Goal: Information Seeking & Learning: Stay updated

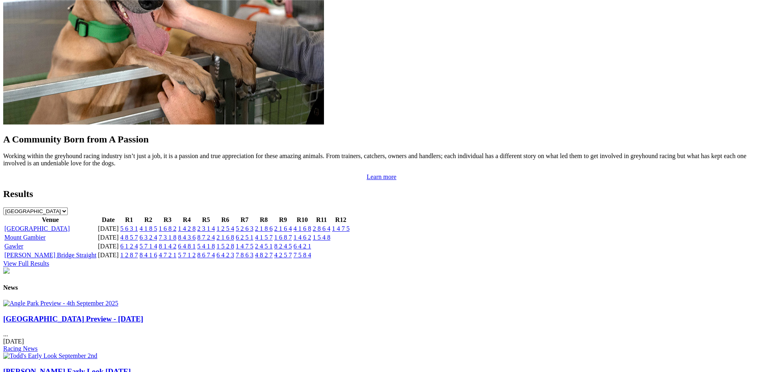
scroll to position [698, 0]
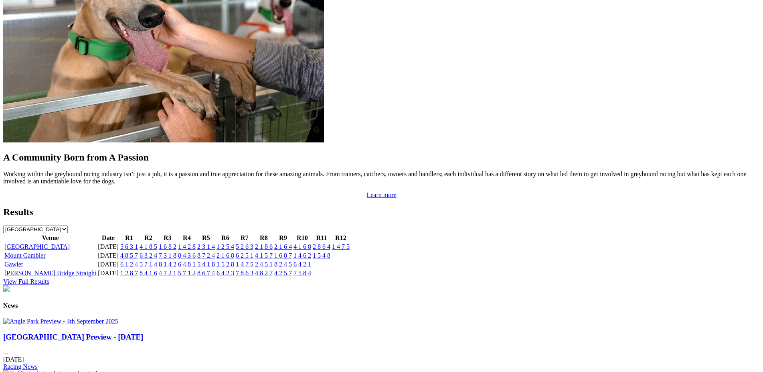
click at [138, 243] on link "5 6 3 1" at bounding box center [129, 246] width 18 height 7
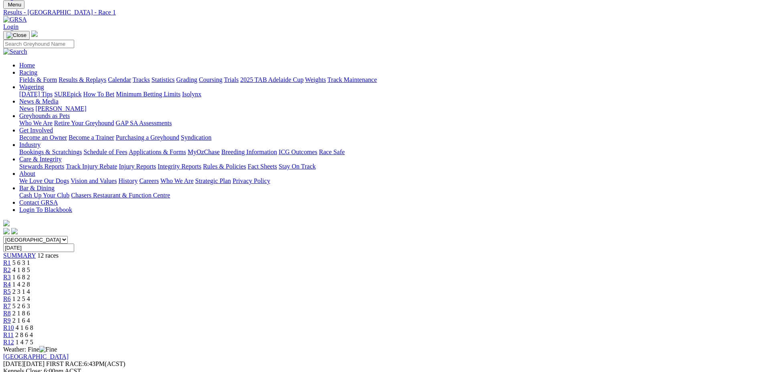
scroll to position [41, 0]
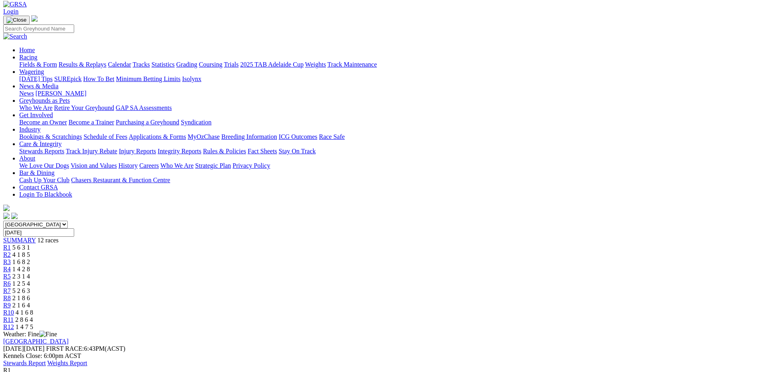
click at [241, 251] on div "R2 4 1 8 5" at bounding box center [381, 254] width 756 height 7
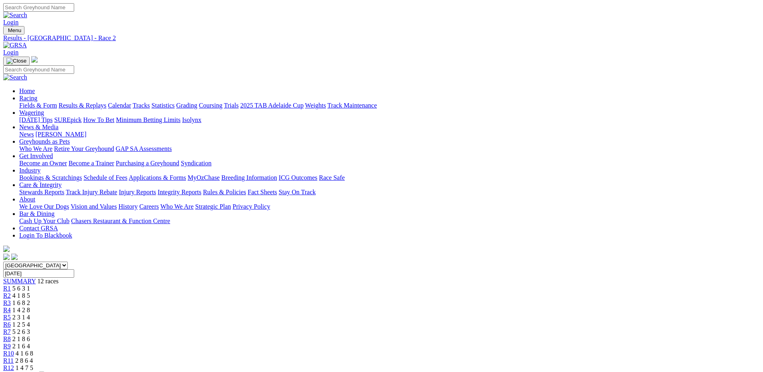
click at [11, 299] on span "R3" at bounding box center [7, 302] width 8 height 7
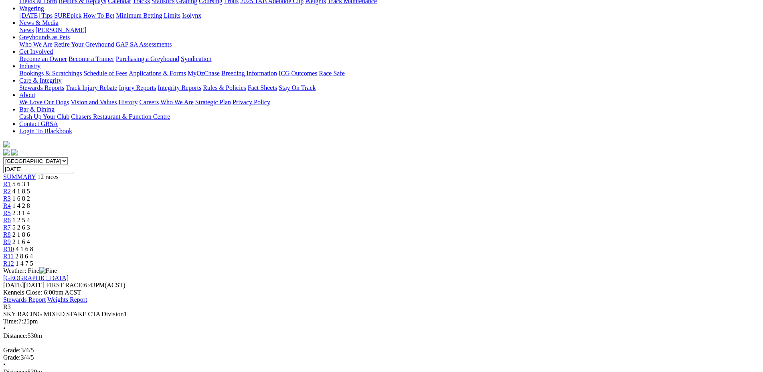
scroll to position [82, 0]
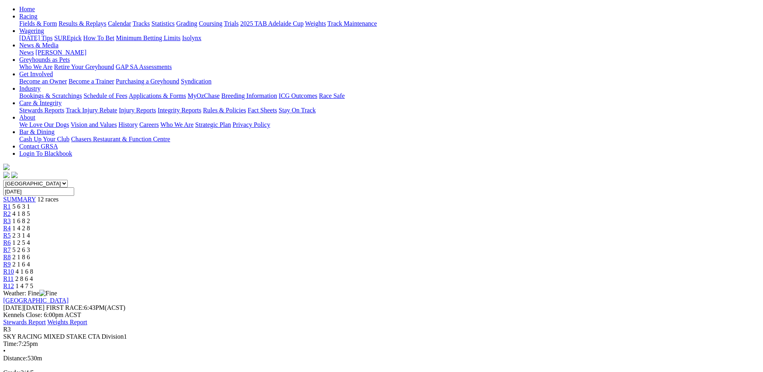
click at [11, 224] on span "R4" at bounding box center [7, 227] width 8 height 7
click at [11, 232] on span "R5" at bounding box center [7, 235] width 8 height 7
click at [11, 239] on span "R6" at bounding box center [7, 242] width 8 height 7
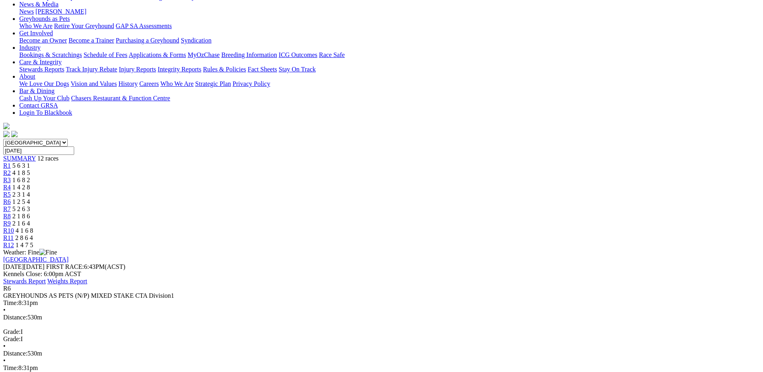
scroll to position [82, 0]
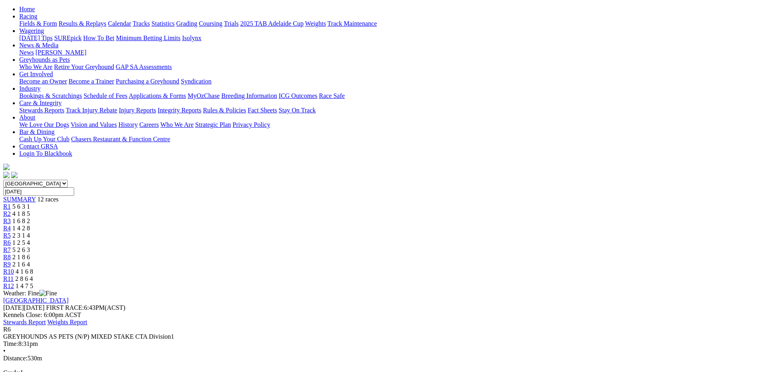
click at [11, 246] on span "R7" at bounding box center [7, 249] width 8 height 7
click at [11, 253] on span "R8" at bounding box center [7, 256] width 8 height 7
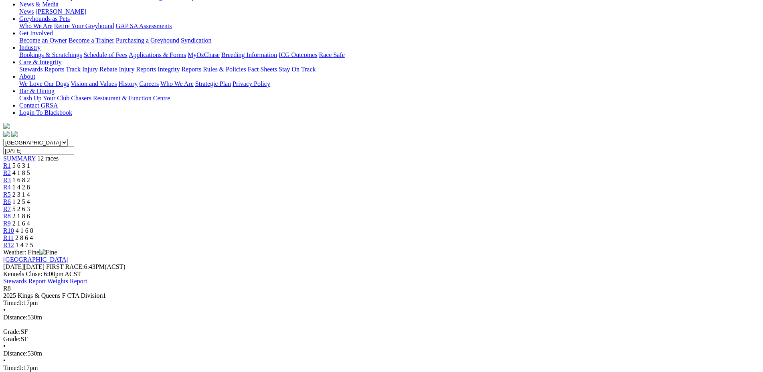
scroll to position [164, 0]
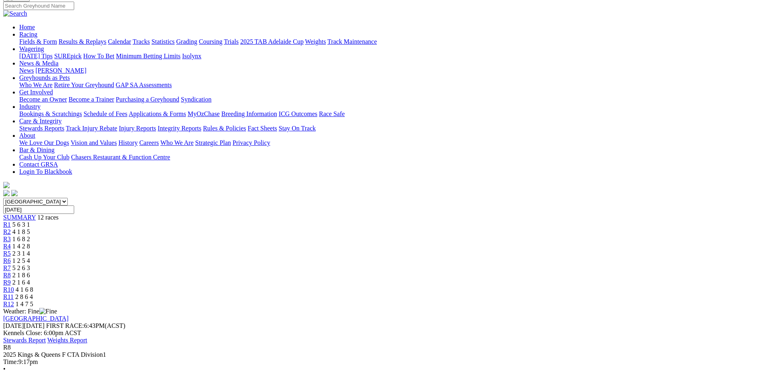
scroll to position [61, 0]
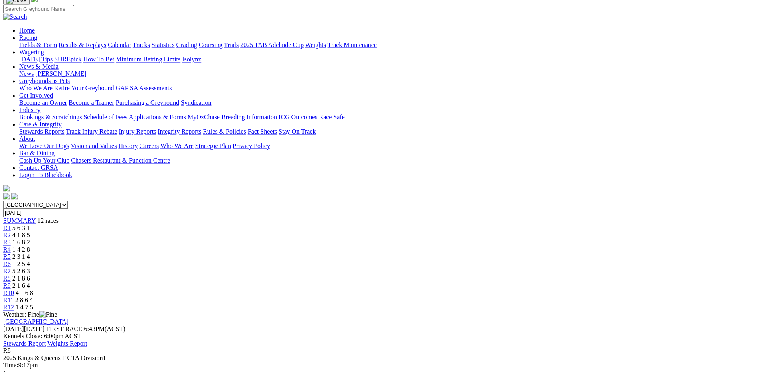
click at [11, 282] on span "R9" at bounding box center [7, 285] width 8 height 7
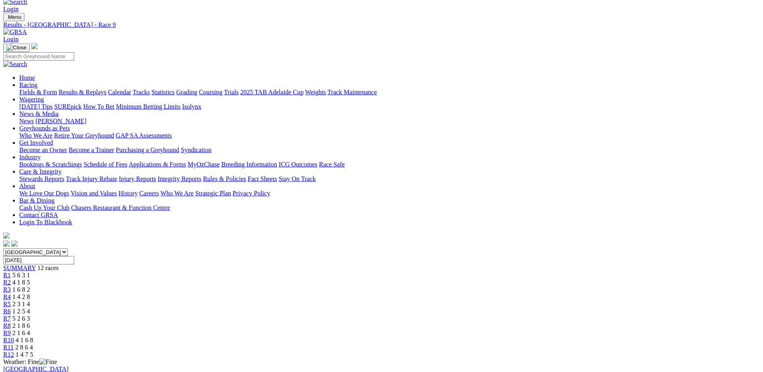
scroll to position [12, 0]
click at [14, 337] on span "R10" at bounding box center [8, 340] width 11 height 7
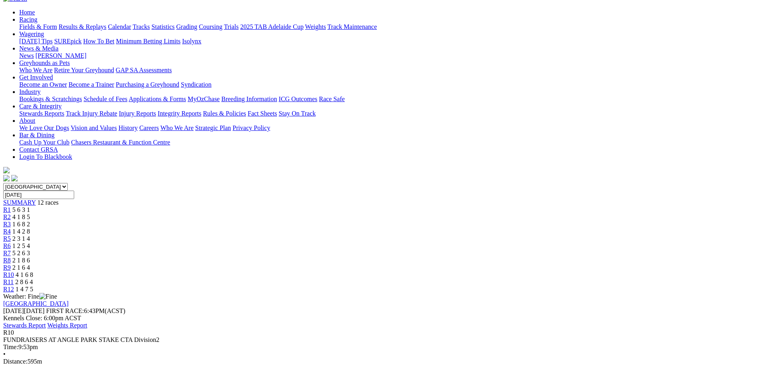
scroll to position [65, 0]
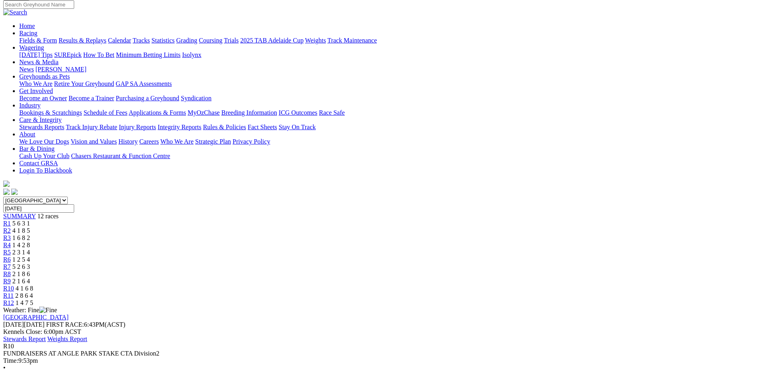
click at [14, 292] on span "R11" at bounding box center [8, 295] width 10 height 7
click at [14, 298] on span "R12" at bounding box center [8, 301] width 11 height 7
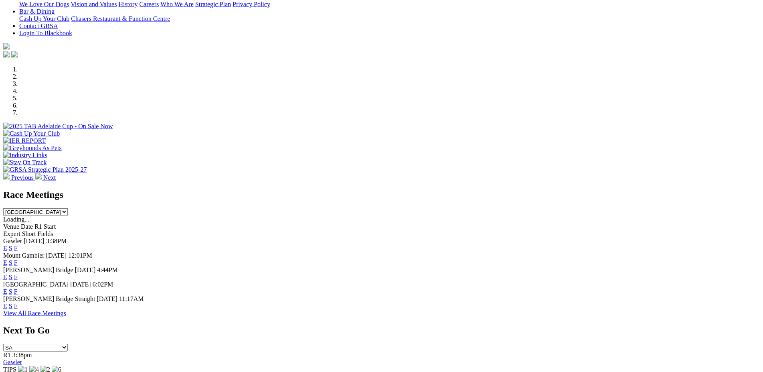
scroll to position [190, 0]
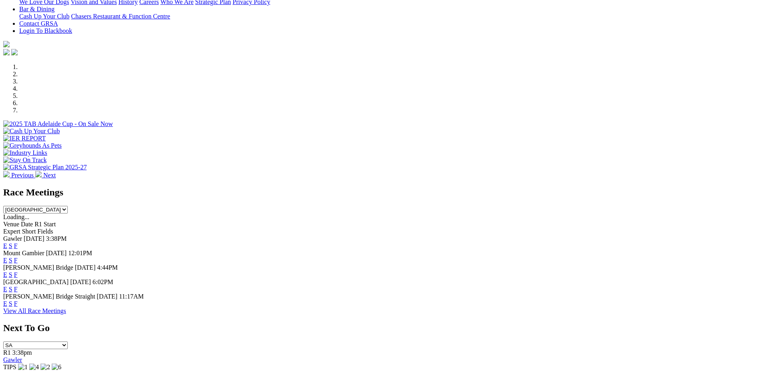
click at [18, 257] on link "F" at bounding box center [16, 260] width 4 height 7
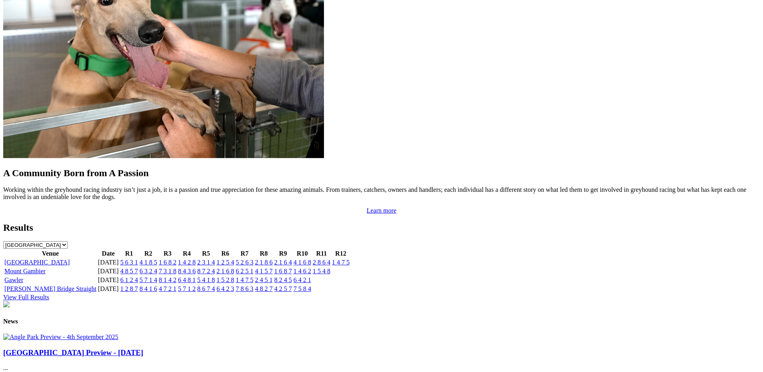
scroll to position [664, 0]
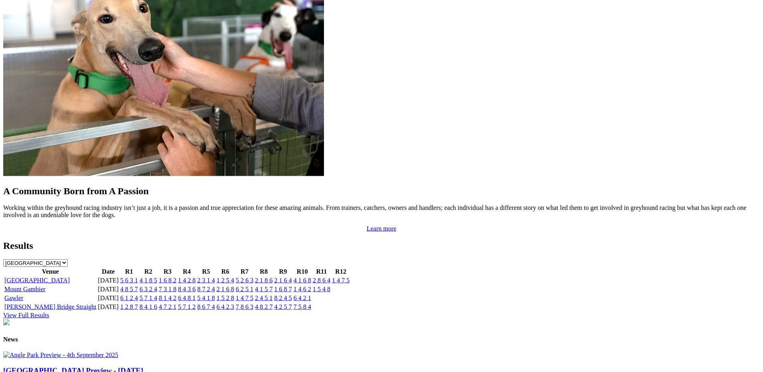
click at [311, 285] on link "1 4 6 2" at bounding box center [302, 288] width 18 height 7
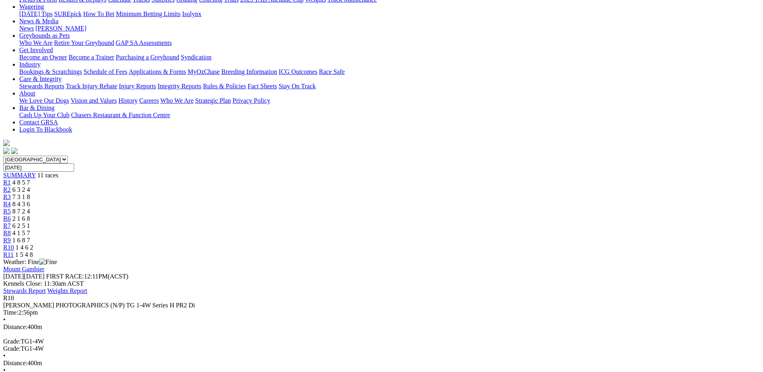
scroll to position [102, 0]
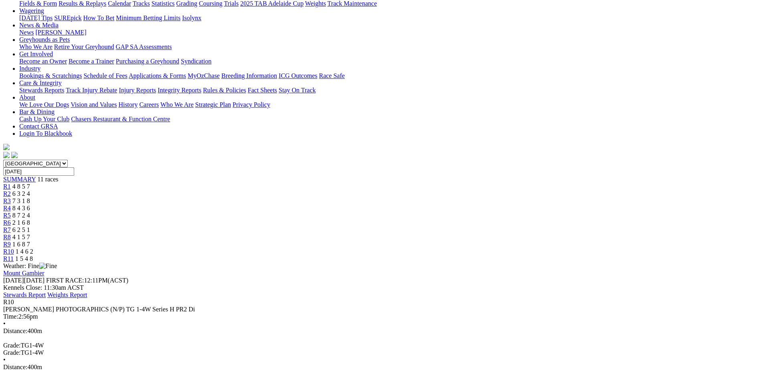
click at [532, 241] on div "R9 1 6 8 7" at bounding box center [381, 244] width 756 height 7
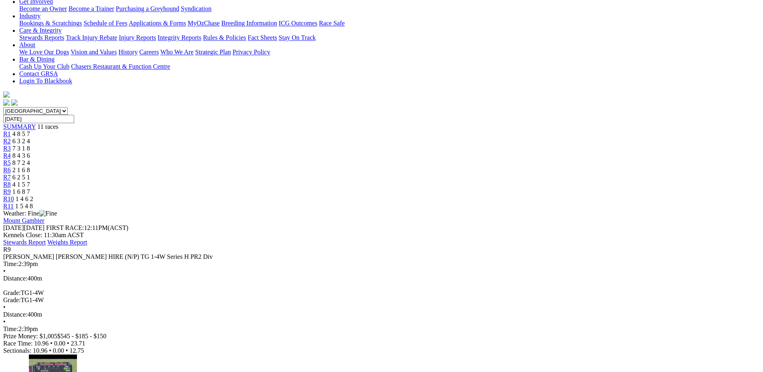
scroll to position [158, 0]
